Goal: Check status: Check status

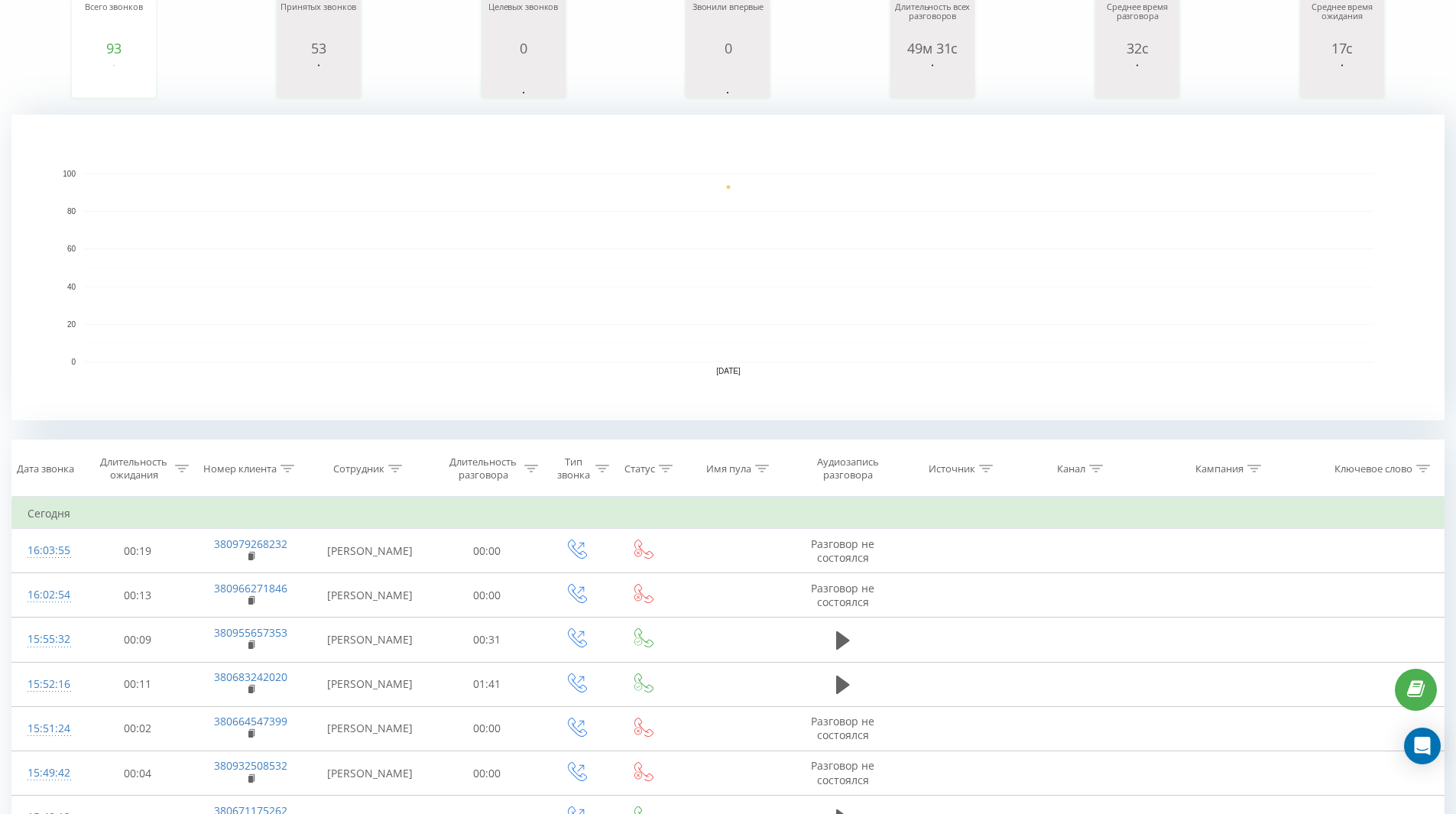
scroll to position [230, 0]
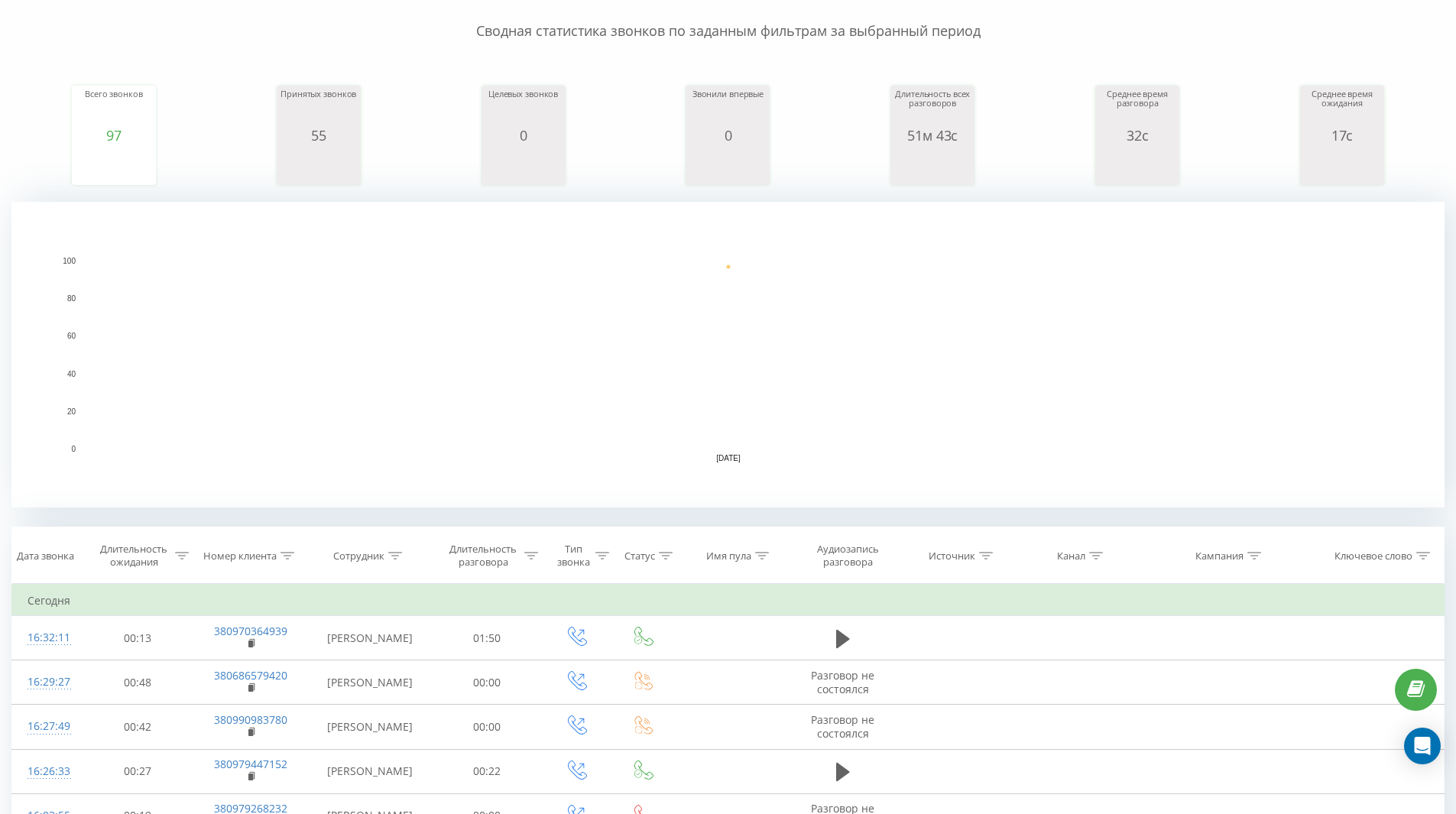
scroll to position [152, 0]
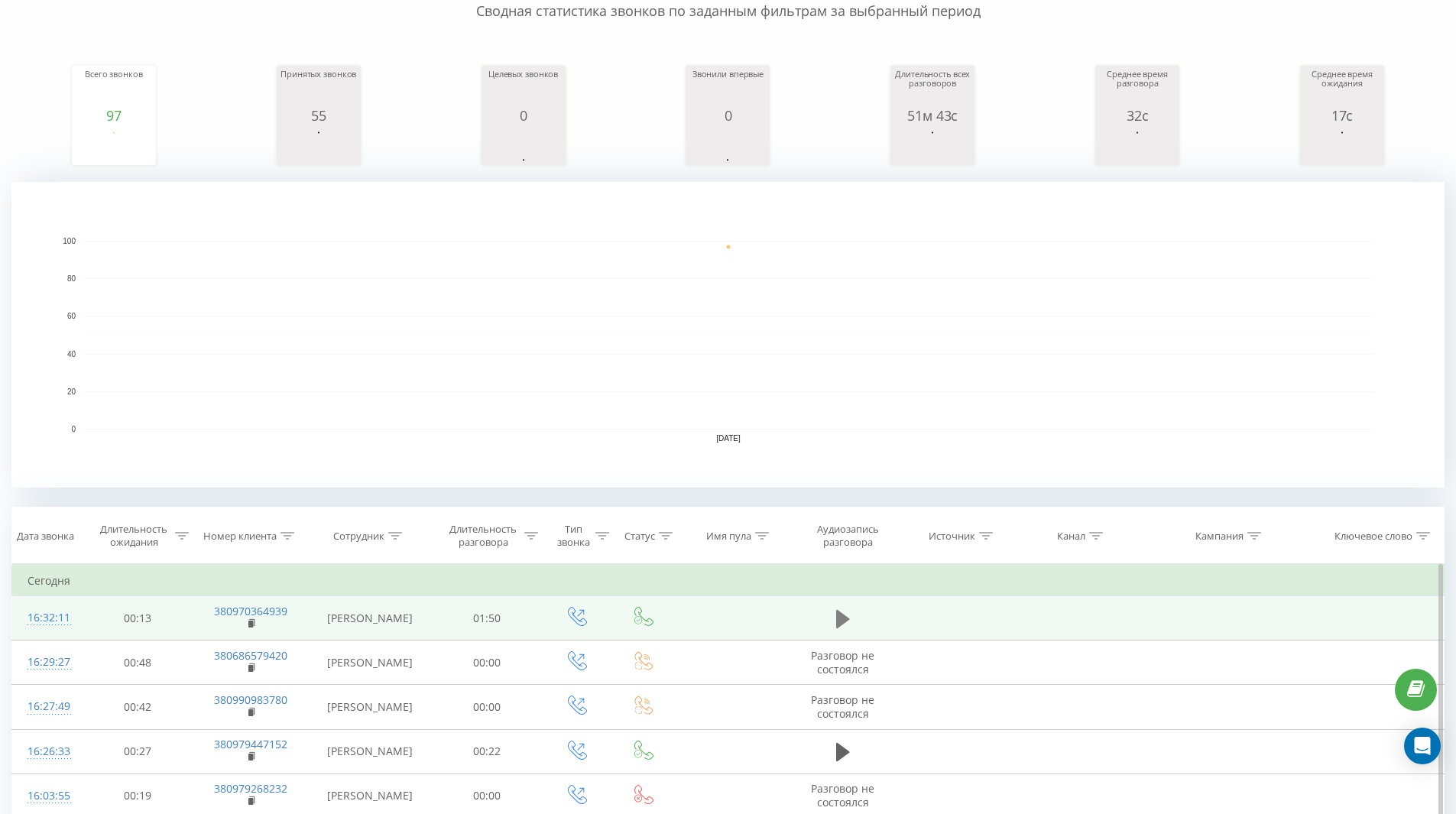
click at [840, 615] on icon at bounding box center [843, 618] width 14 height 18
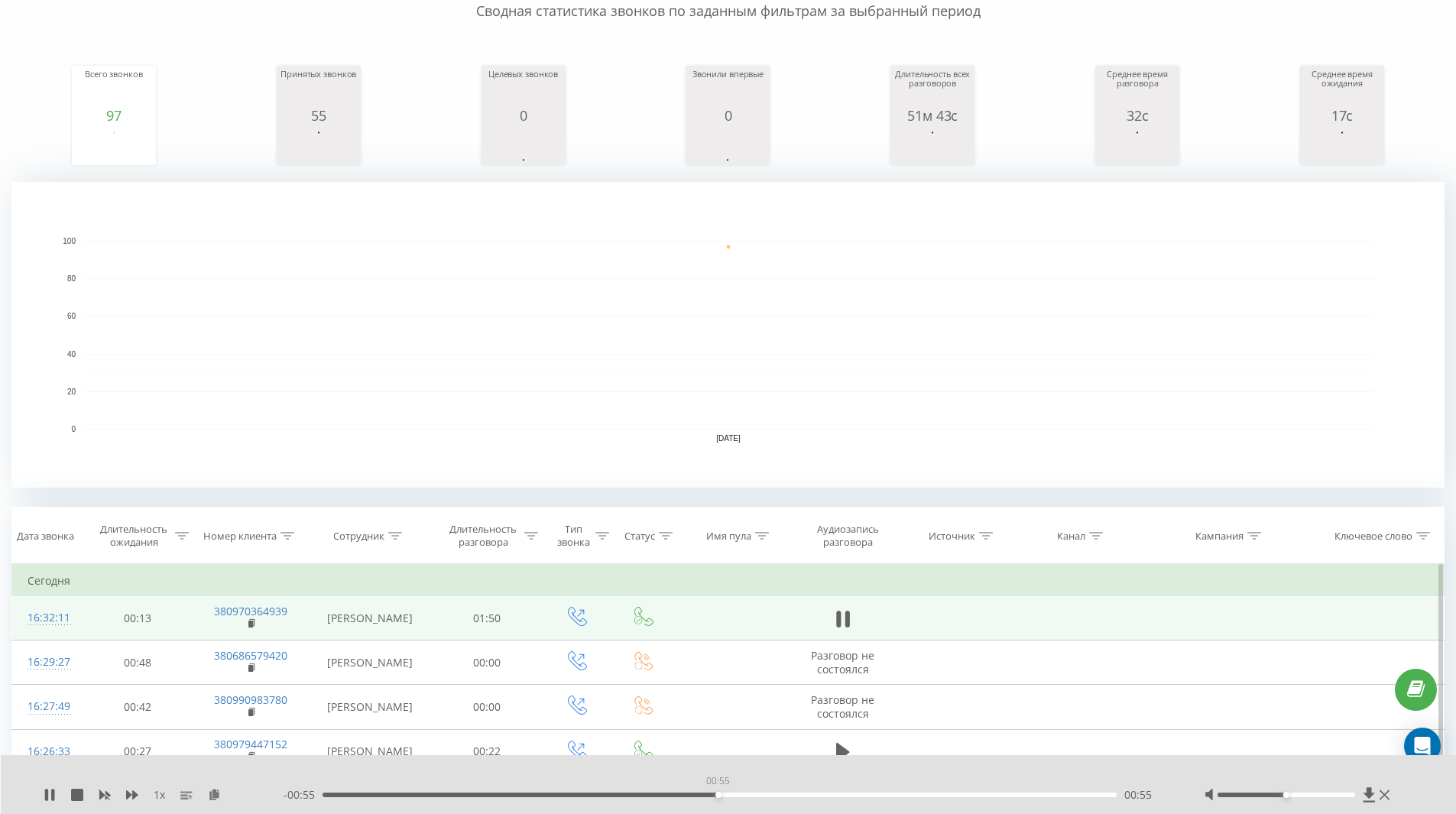
drag, startPoint x: 622, startPoint y: 795, endPoint x: 745, endPoint y: 806, distance: 123.5
click at [745, 806] on div "1 x - 00:55 00:55 00:55" at bounding box center [729, 784] width 1456 height 59
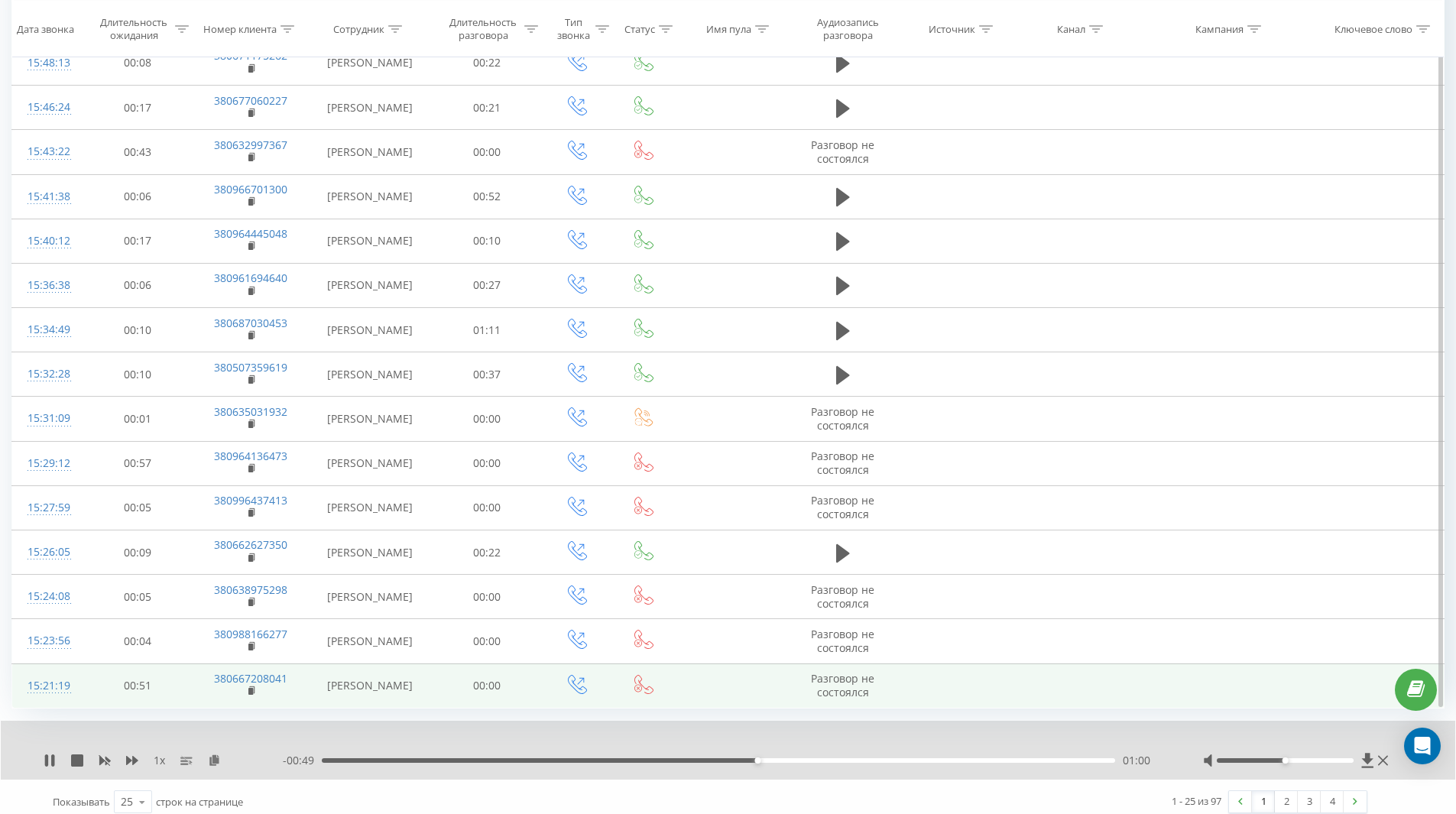
scroll to position [1163, 0]
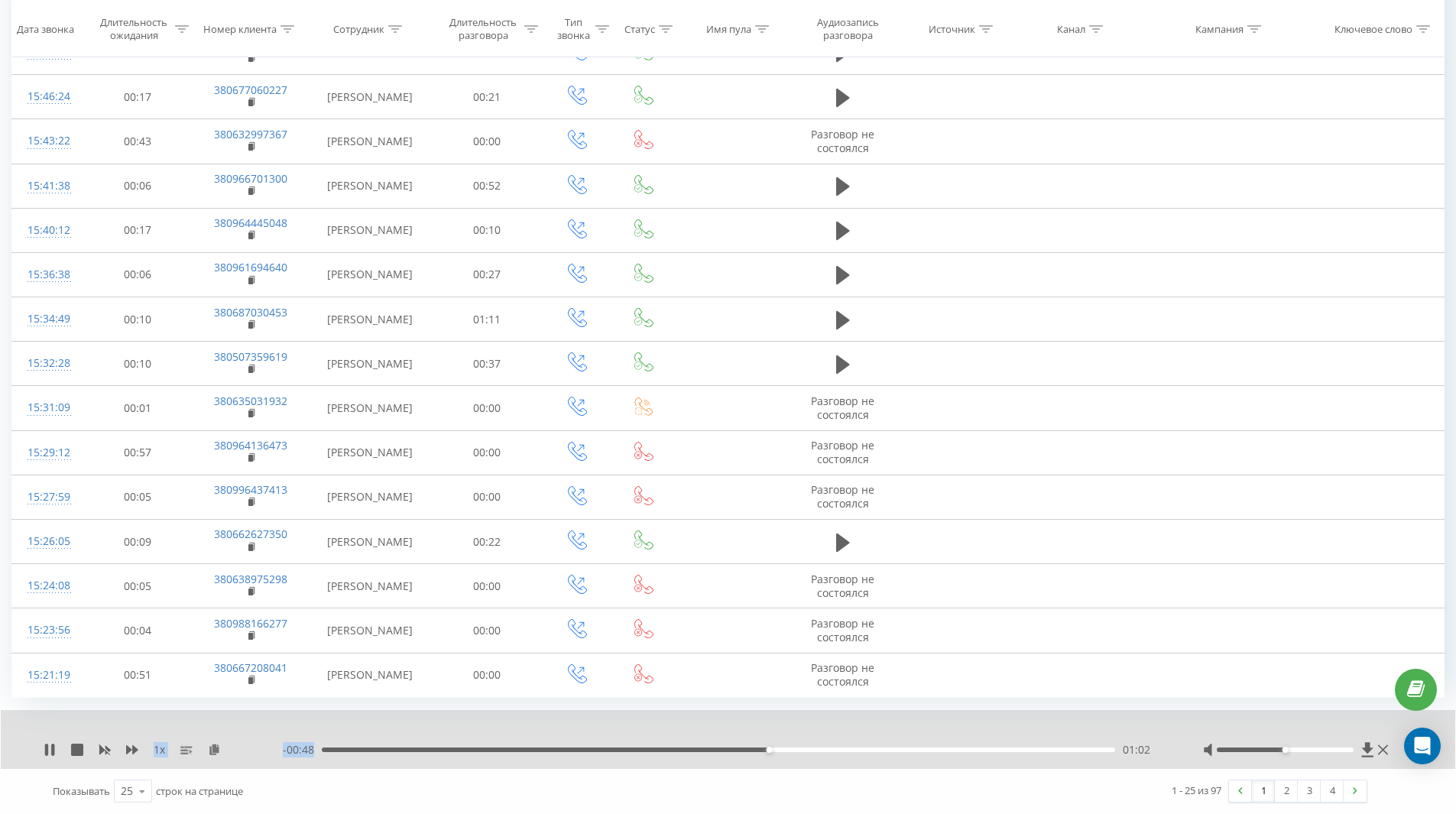
drag, startPoint x: 626, startPoint y: 749, endPoint x: 536, endPoint y: 732, distance: 91.6
click at [536, 732] on div "1 x - 00:48 01:02 01:02" at bounding box center [728, 739] width 1454 height 59
drag, startPoint x: 562, startPoint y: 748, endPoint x: 446, endPoint y: 736, distance: 116.6
click at [446, 748] on div "00:18" at bounding box center [717, 750] width 793 height 5
click at [570, 753] on div "- 01:31 00:19 00:19" at bounding box center [724, 749] width 882 height 16
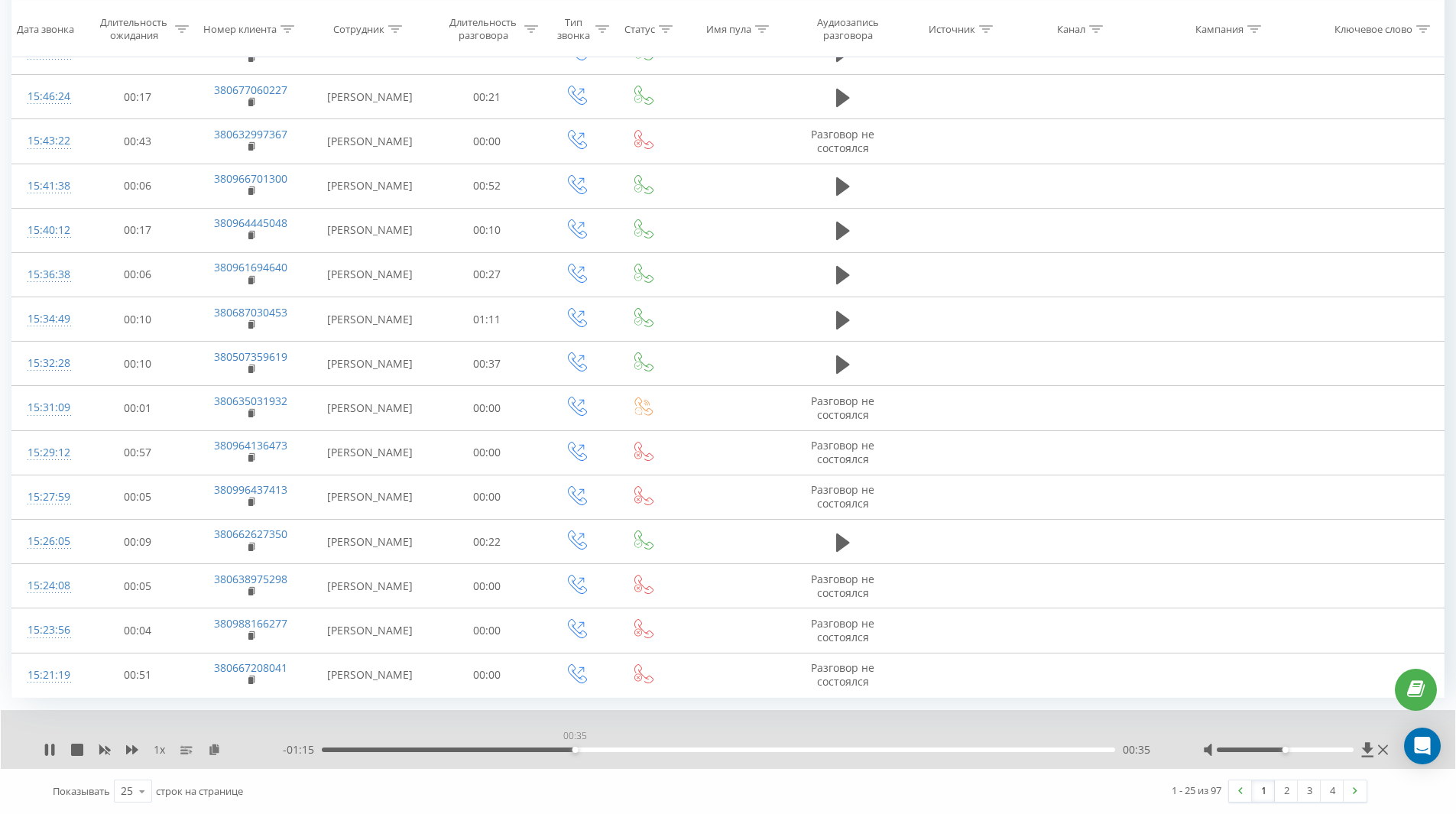
drag, startPoint x: 575, startPoint y: 753, endPoint x: 589, endPoint y: 756, distance: 14.3
click at [589, 756] on div "- 01:15 00:35 00:35" at bounding box center [724, 749] width 882 height 16
click at [777, 751] on div "01:02" at bounding box center [717, 750] width 793 height 5
drag, startPoint x: 909, startPoint y: 748, endPoint x: 1124, endPoint y: 728, distance: 215.9
click at [1111, 747] on div "01:49" at bounding box center [1108, 749] width 6 height 6
